Goal: Find specific page/section: Find specific page/section

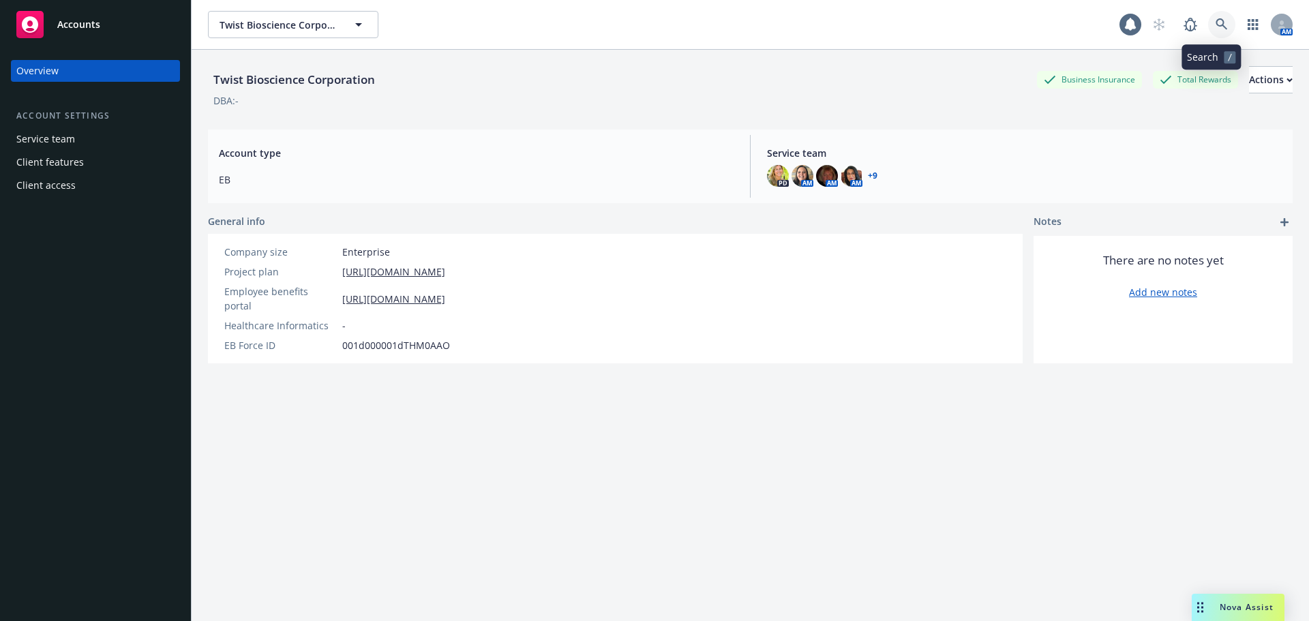
click at [1221, 22] on link at bounding box center [1221, 24] width 27 height 27
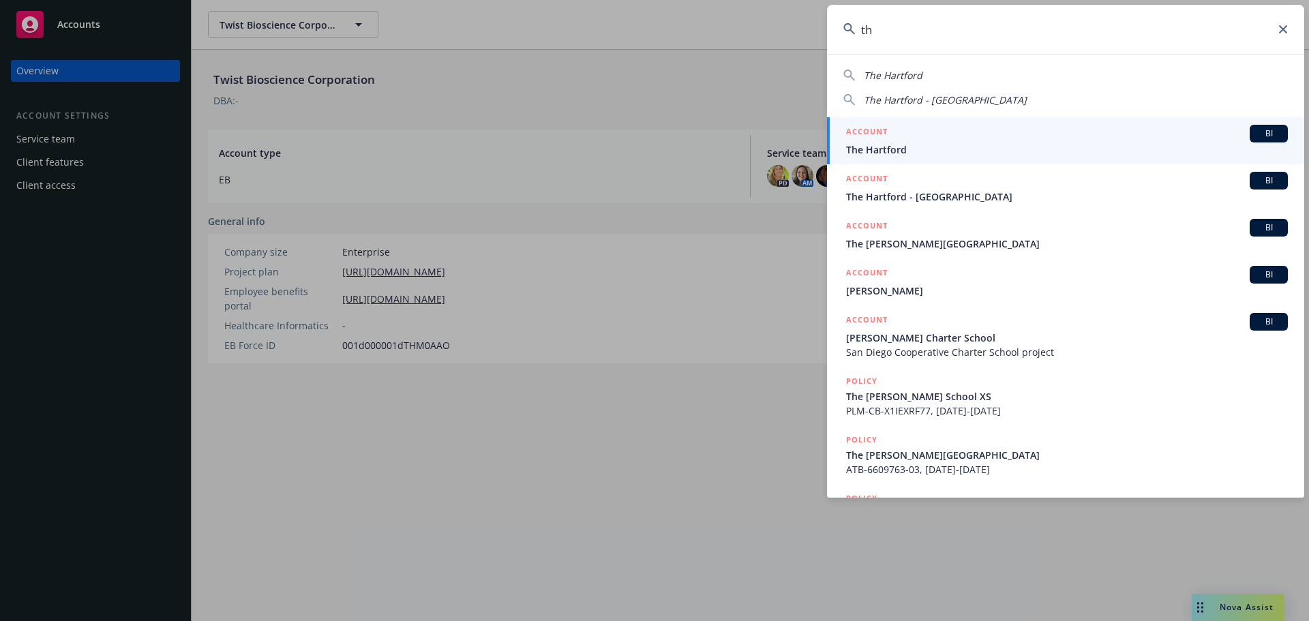
type input "t"
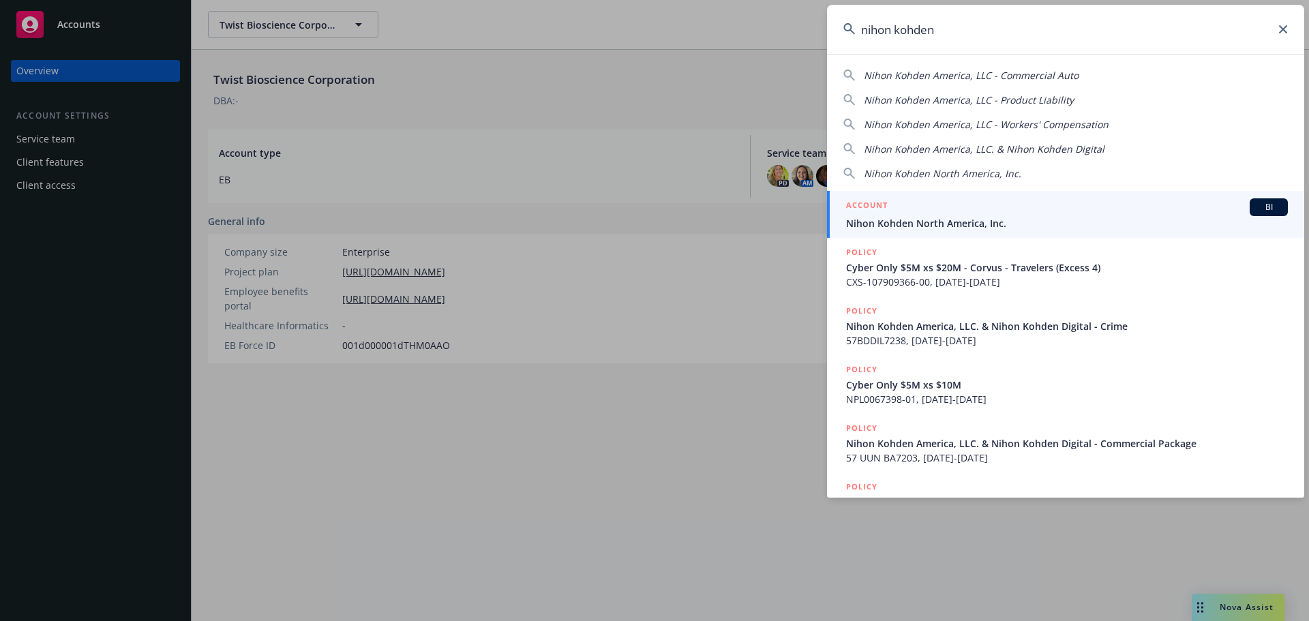
type input "nihon kohden"
click at [926, 215] on div "ACCOUNT BI" at bounding box center [1067, 207] width 442 height 18
